Goal: Information Seeking & Learning: Check status

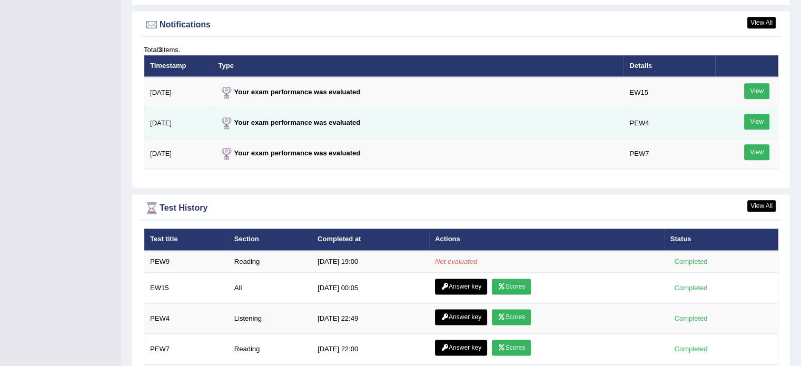
scroll to position [1279, 0]
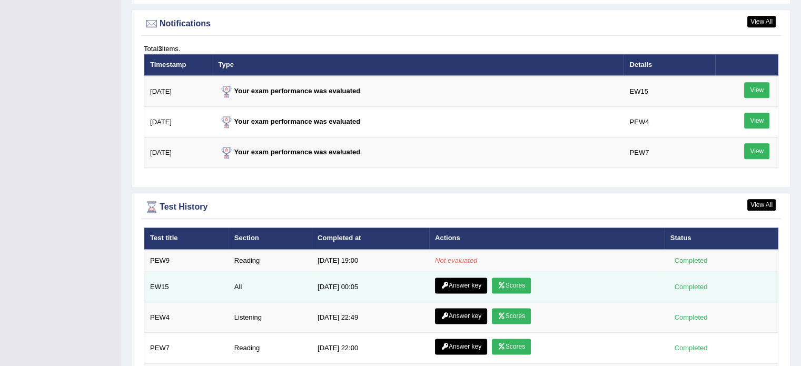
click at [508, 277] on link "Scores" at bounding box center [511, 285] width 39 height 16
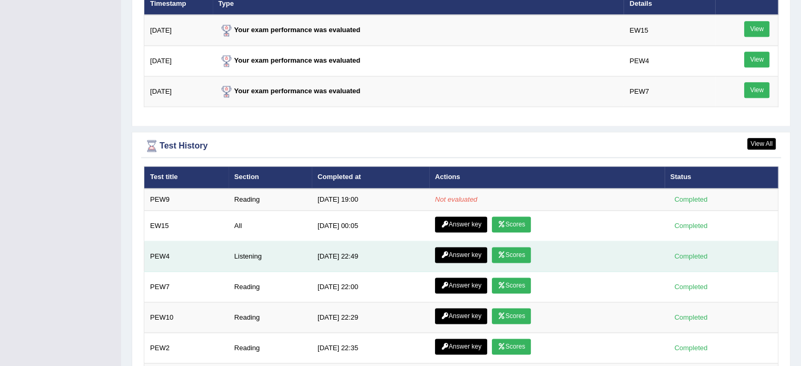
click at [516, 252] on link "Scores" at bounding box center [511, 255] width 39 height 16
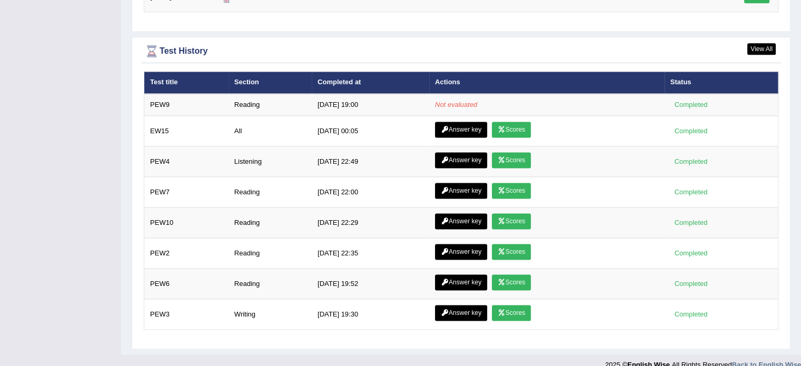
scroll to position [1437, 0]
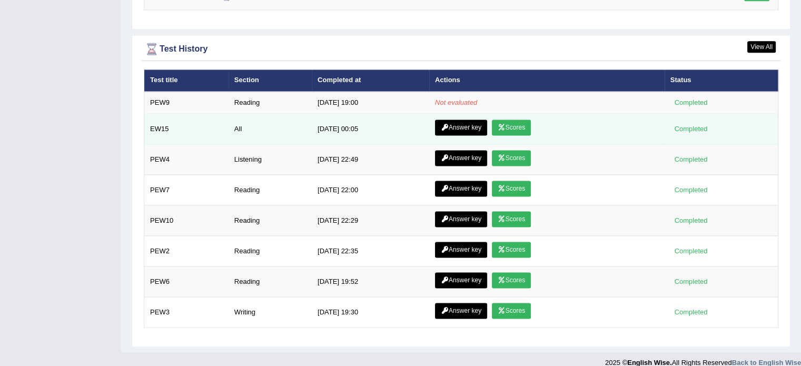
click at [497, 124] on icon at bounding box center [501, 127] width 8 height 6
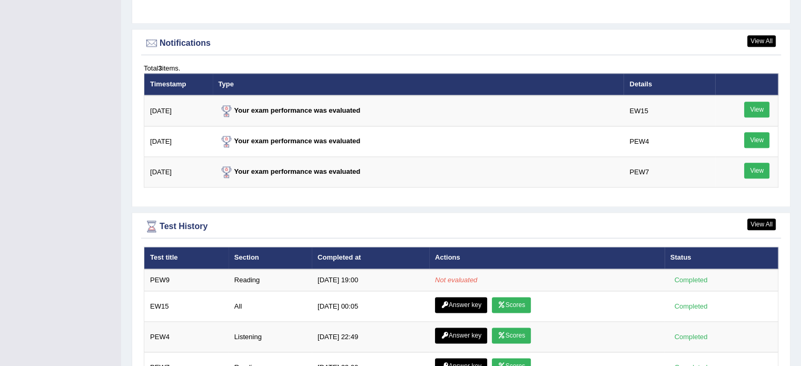
scroll to position [1257, 0]
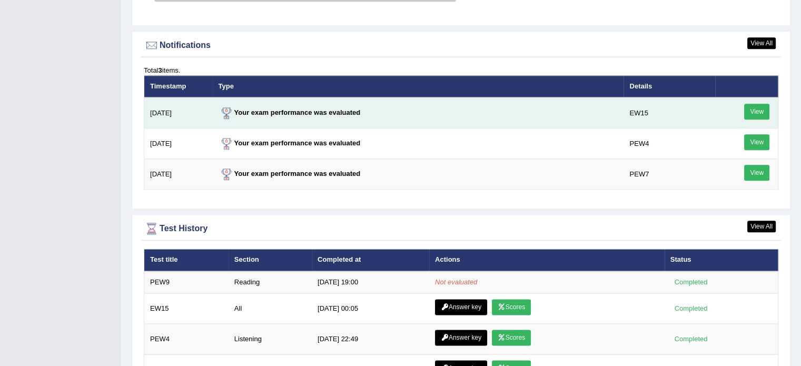
click at [755, 109] on link "View" at bounding box center [756, 112] width 25 height 16
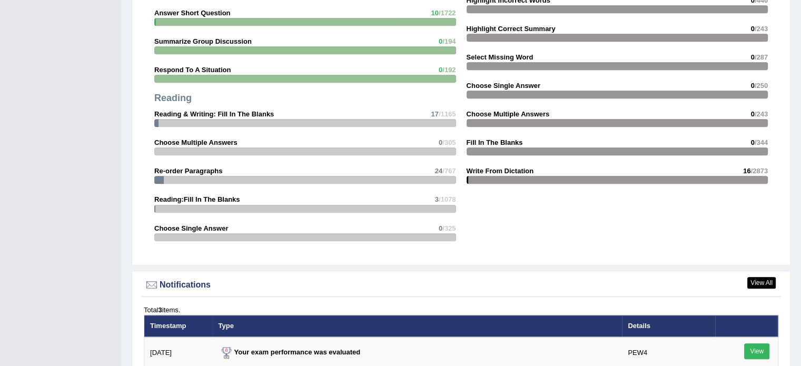
scroll to position [1249, 0]
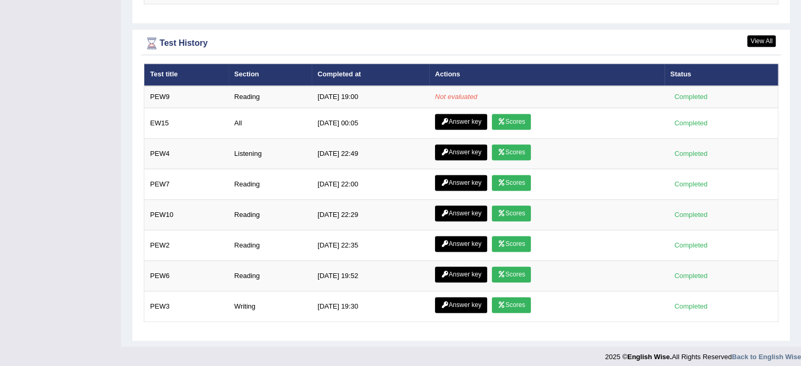
scroll to position [1427, 0]
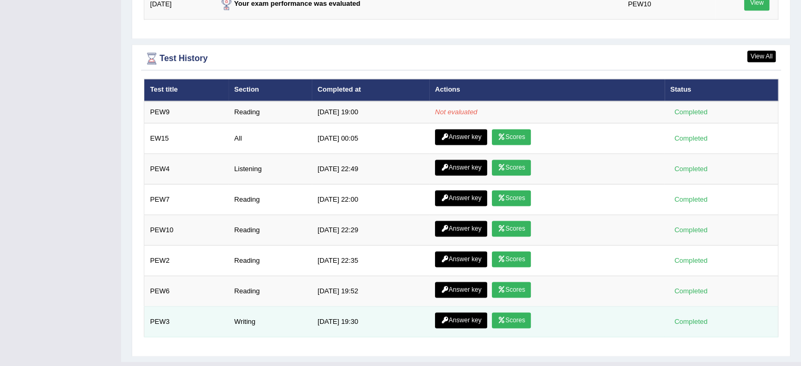
click at [512, 315] on link "Scores" at bounding box center [511, 320] width 39 height 16
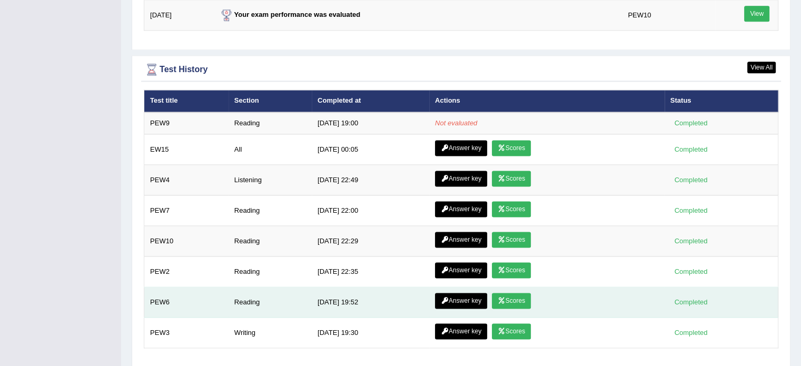
click at [254, 296] on td "Reading" at bounding box center [269, 302] width 83 height 31
click at [504, 295] on link "Scores" at bounding box center [511, 301] width 39 height 16
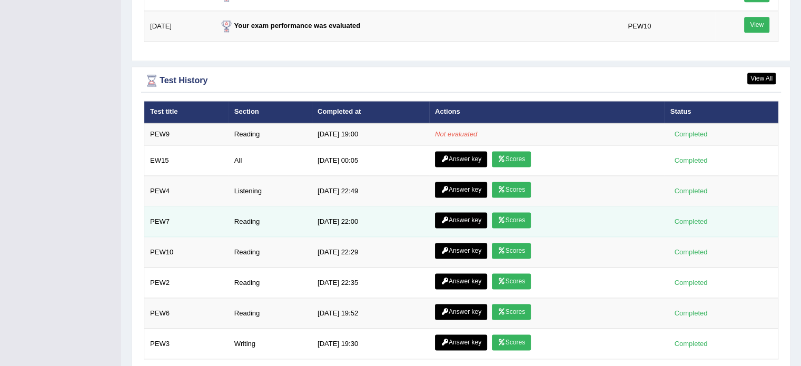
click at [514, 212] on link "Scores" at bounding box center [511, 220] width 39 height 16
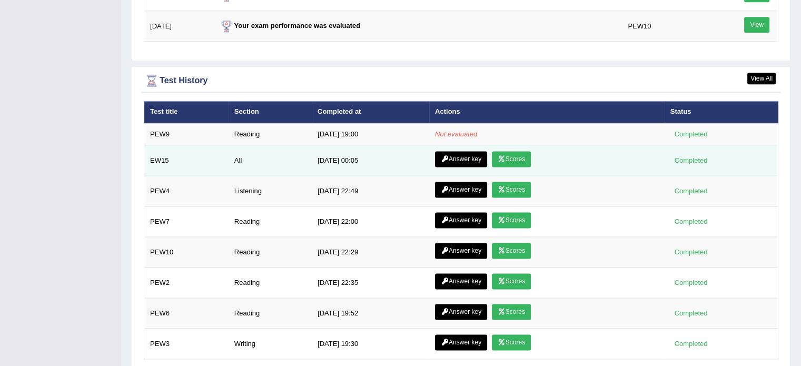
click at [514, 151] on link "Scores" at bounding box center [511, 159] width 39 height 16
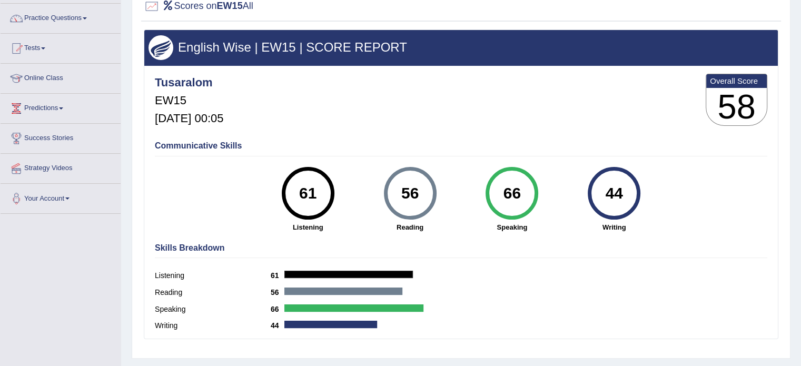
scroll to position [81, 0]
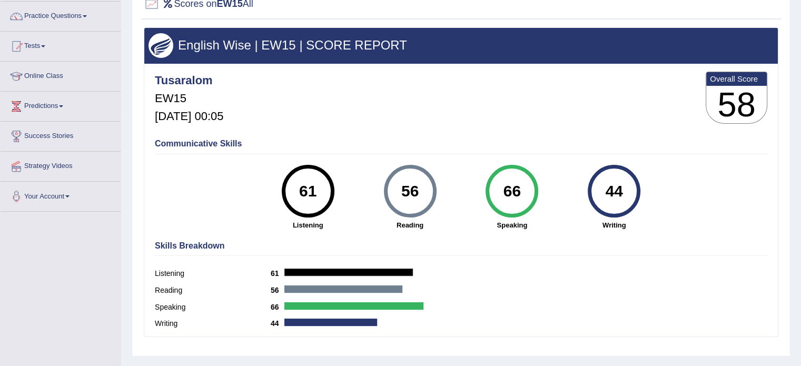
click at [170, 319] on label "Writing" at bounding box center [213, 323] width 116 height 11
click at [619, 183] on div "44" at bounding box center [614, 191] width 38 height 44
drag, startPoint x: 617, startPoint y: 193, endPoint x: 635, endPoint y: 218, distance: 31.0
click at [635, 218] on div "44 Writing" at bounding box center [614, 197] width 102 height 65
drag, startPoint x: 635, startPoint y: 218, endPoint x: 620, endPoint y: 225, distance: 16.2
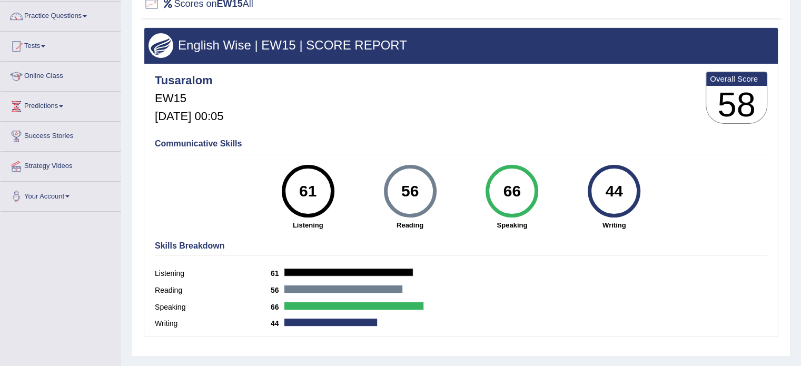
click at [620, 225] on strong "Writing" at bounding box center [614, 225] width 92 height 10
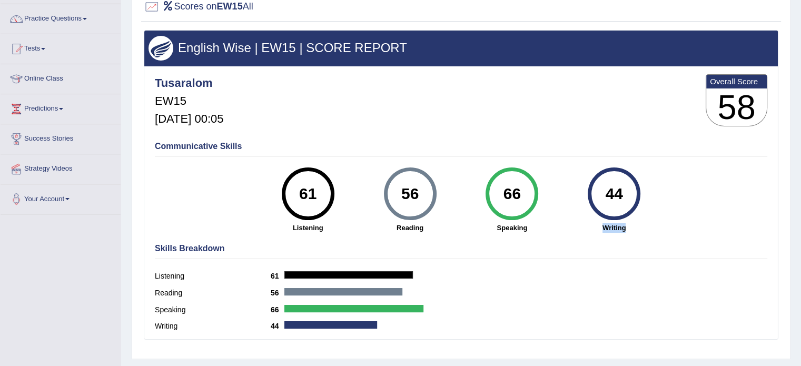
scroll to position [0, 0]
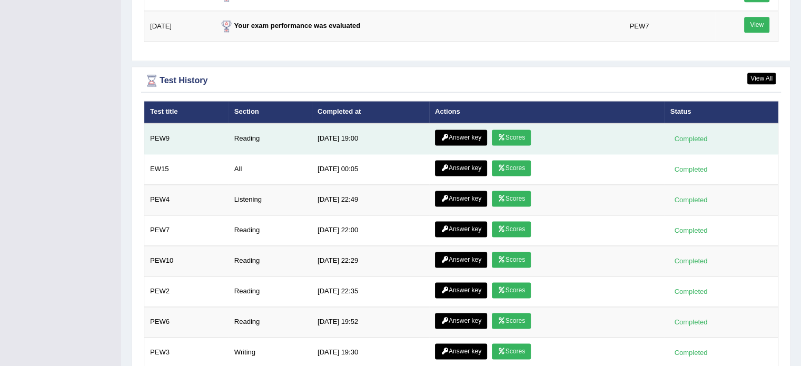
click at [516, 132] on link "Scores" at bounding box center [511, 137] width 39 height 16
click at [462, 132] on link "Answer key" at bounding box center [461, 137] width 52 height 16
